Goal: Task Accomplishment & Management: Manage account settings

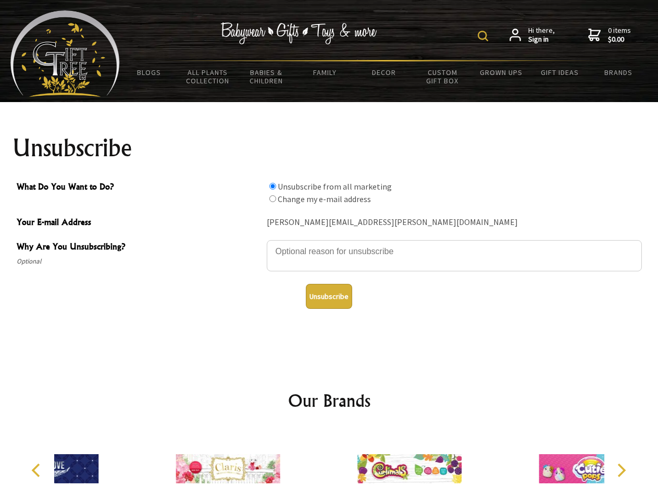
click at [484, 36] on img at bounding box center [483, 36] width 10 height 10
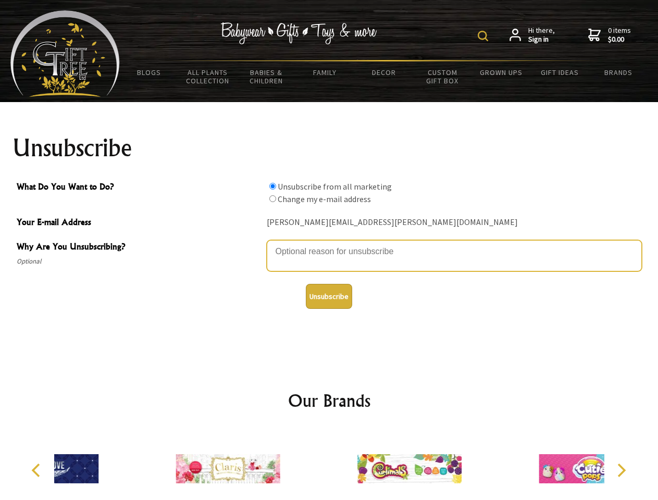
click at [329, 244] on textarea "Why Are You Unsubscribing?" at bounding box center [454, 255] width 375 height 31
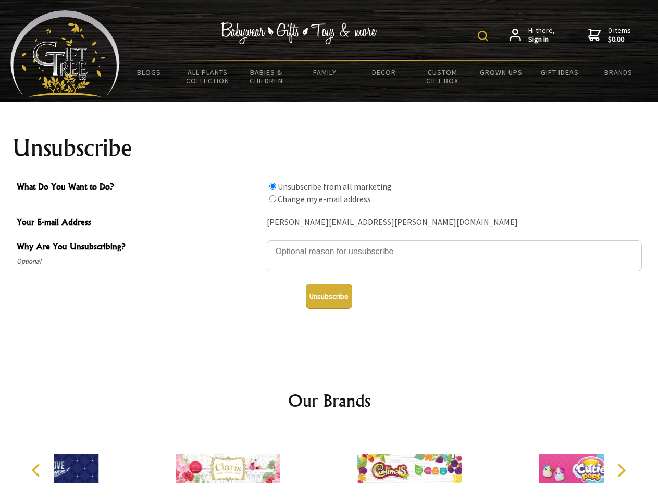
click at [272, 186] on input "What Do You Want to Do?" at bounding box center [272, 186] width 7 height 7
click at [272, 198] on input "What Do You Want to Do?" at bounding box center [272, 198] width 7 height 7
radio input "true"
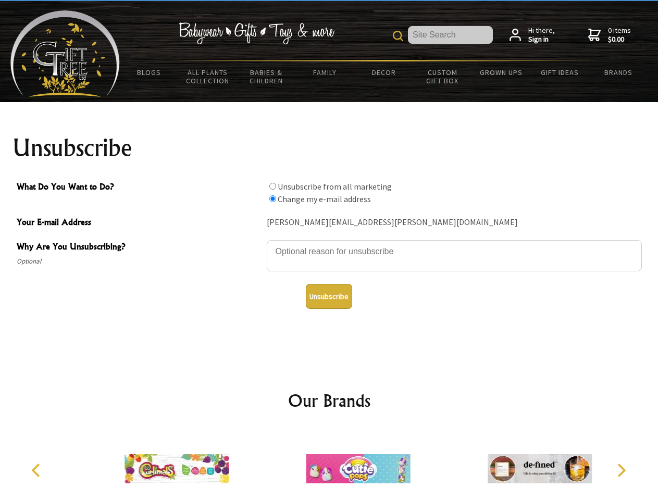
click at [329, 296] on button "Unsubscribe" at bounding box center [329, 296] width 46 height 25
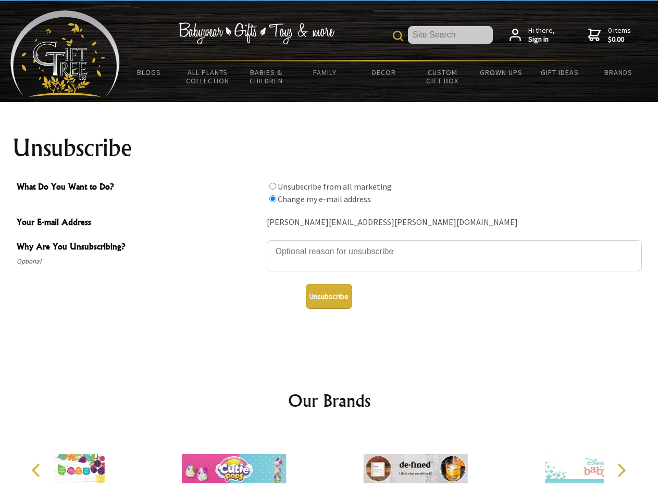
click at [363, 464] on img at bounding box center [415, 469] width 104 height 78
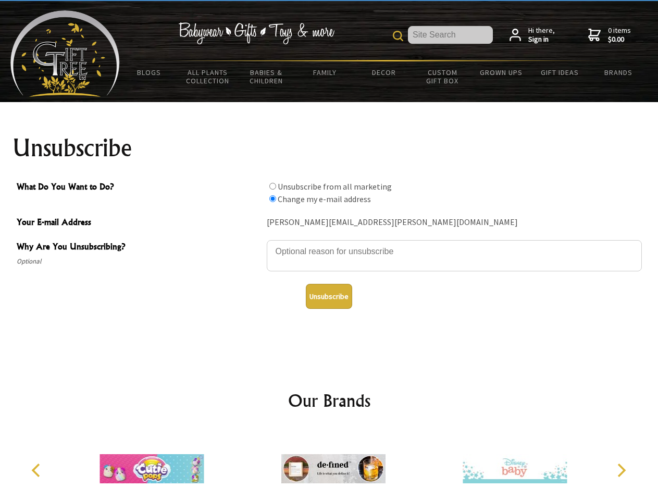
click at [37, 470] on icon "Previous" at bounding box center [37, 470] width 14 height 14
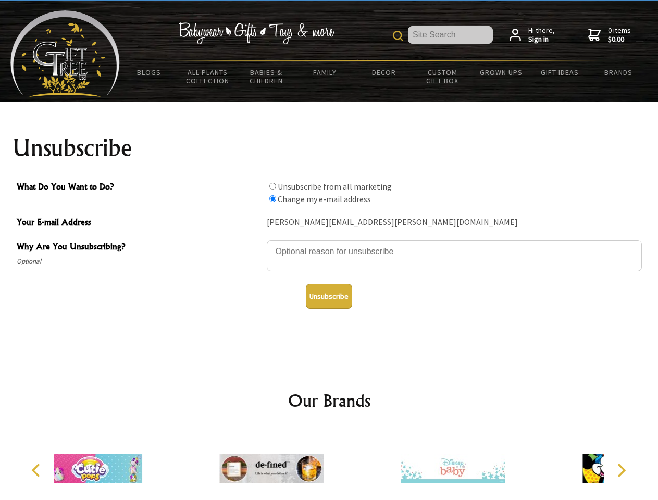
click at [621, 470] on icon "Next" at bounding box center [620, 470] width 14 height 14
